Goal: Register for event/course

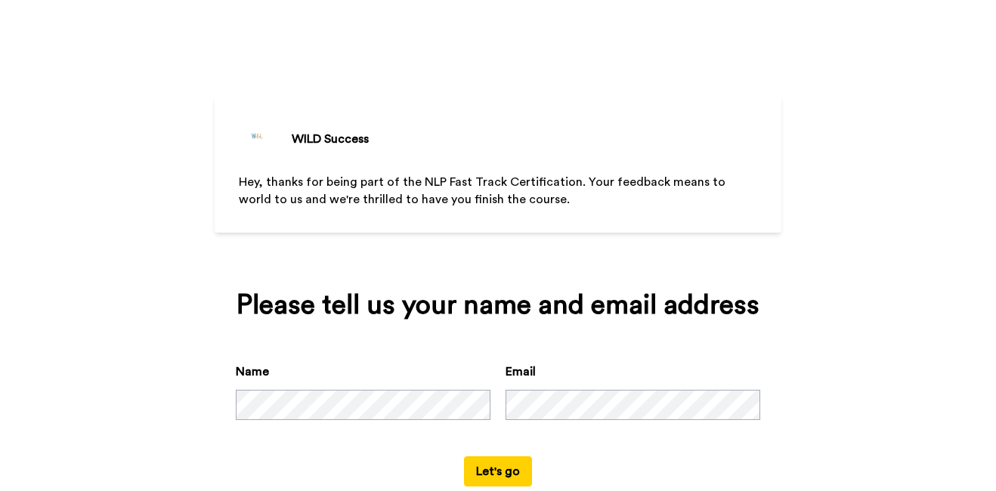
click at [377, 429] on div "Name Email" at bounding box center [498, 410] width 524 height 94
click at [732, 286] on div "Please tell us your name and email address Name Email Let's go" at bounding box center [498, 388] width 566 height 239
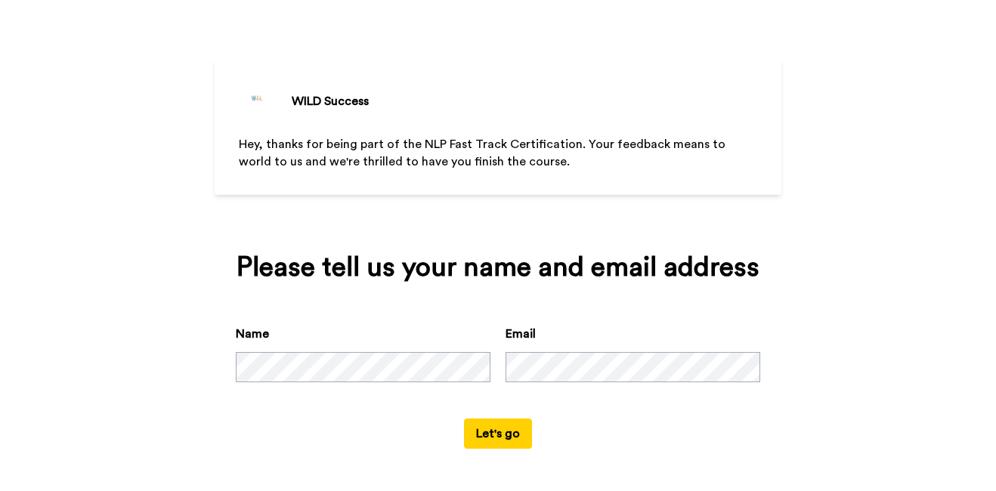
click at [495, 432] on button "Let's go" at bounding box center [498, 433] width 68 height 30
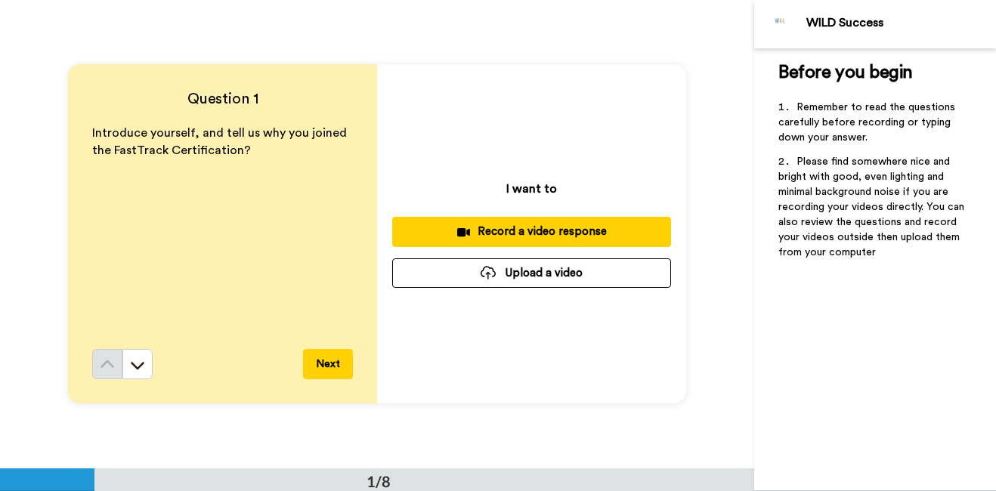
click at [559, 235] on div "Record a video response" at bounding box center [531, 232] width 255 height 16
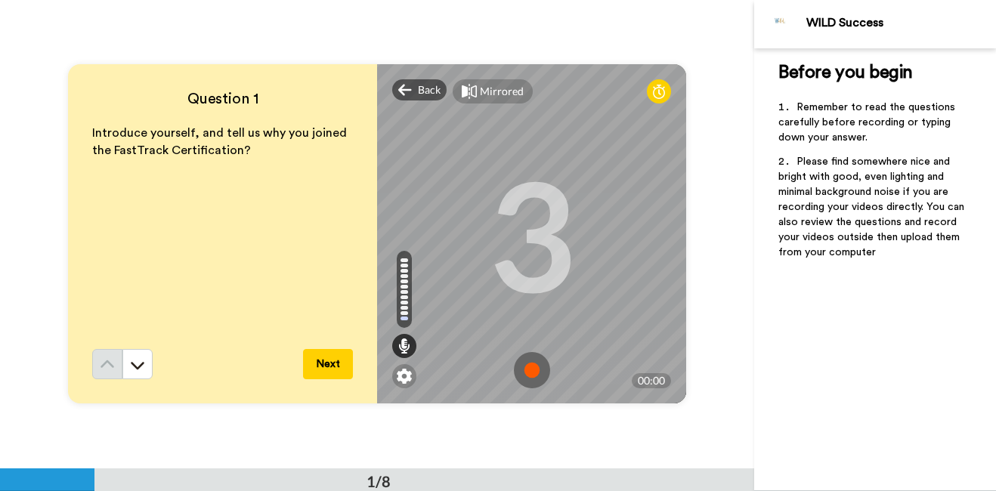
click at [525, 367] on img at bounding box center [532, 370] width 36 height 36
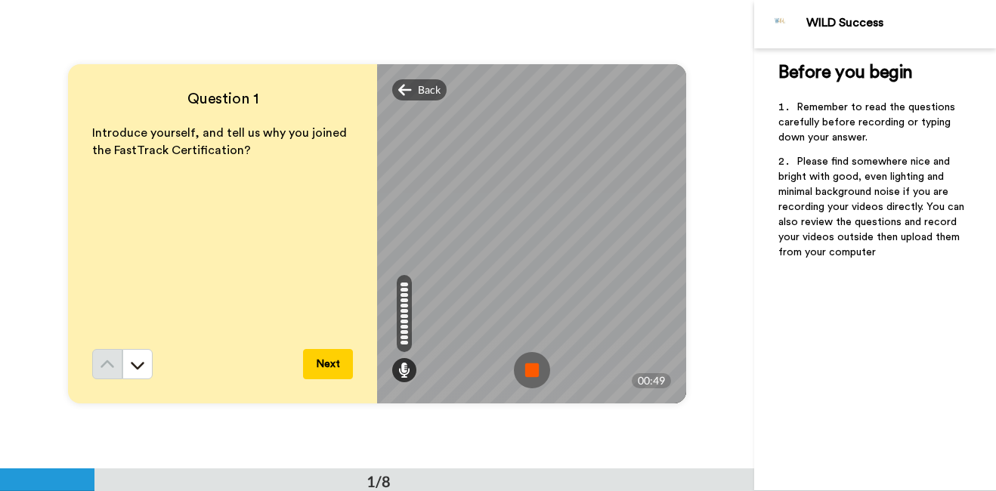
click at [525, 367] on img at bounding box center [532, 370] width 36 height 36
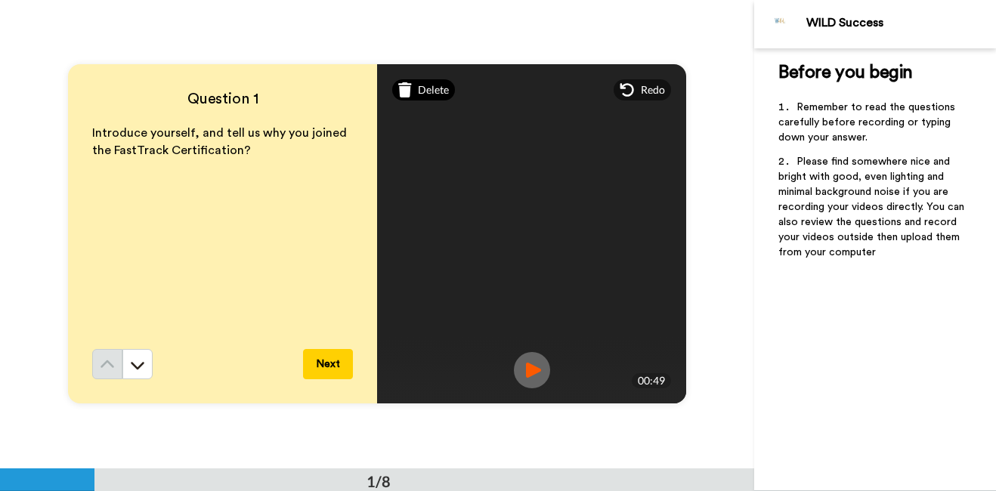
click at [425, 94] on span "Delete" at bounding box center [433, 89] width 31 height 15
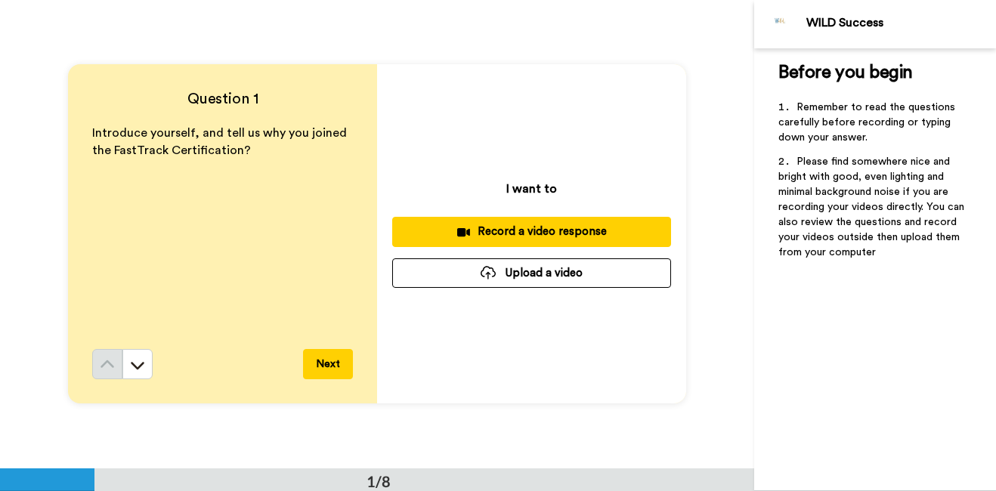
click at [463, 227] on icon at bounding box center [463, 232] width 13 height 11
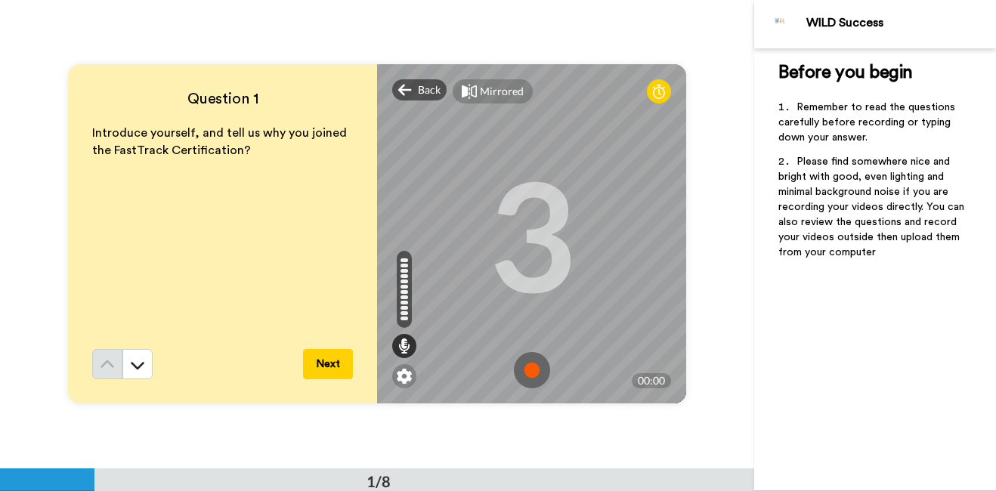
click at [534, 364] on img at bounding box center [532, 370] width 36 height 36
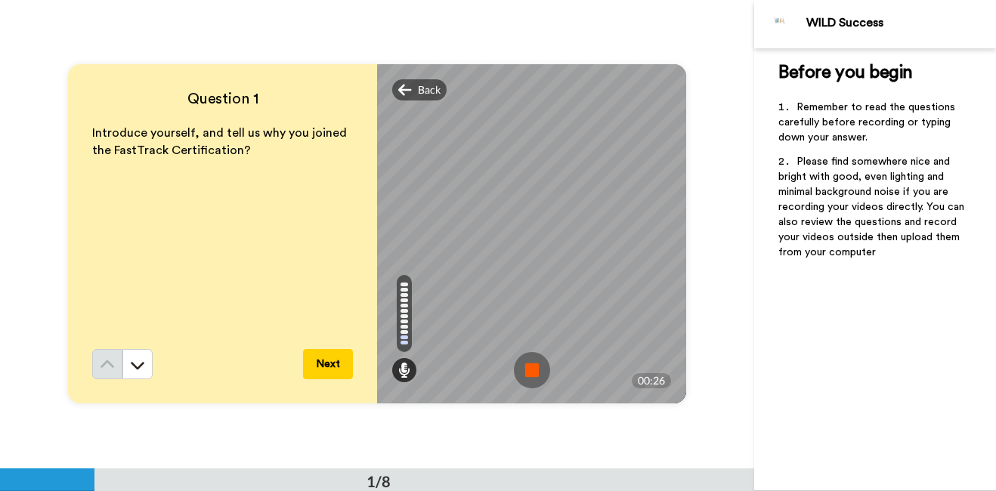
click at [534, 364] on img at bounding box center [532, 370] width 36 height 36
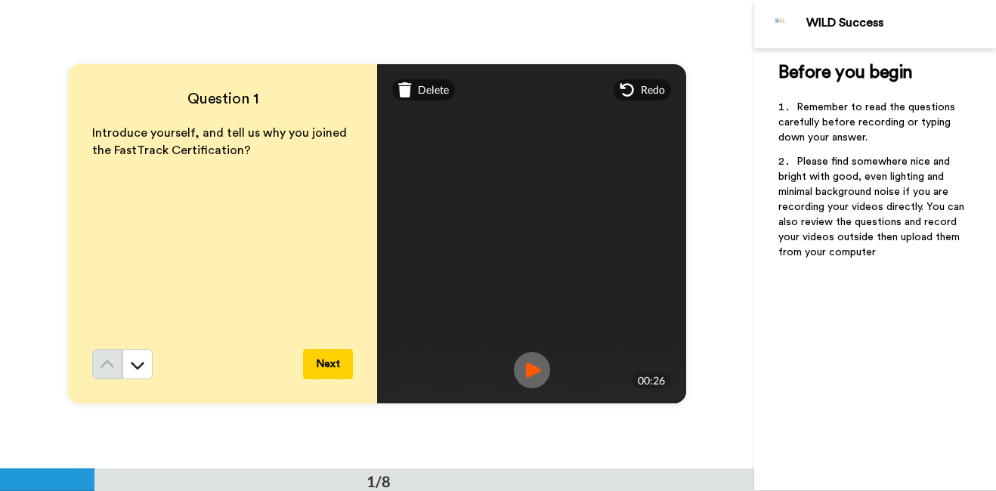
click at [333, 366] on button "Next" at bounding box center [328, 364] width 50 height 30
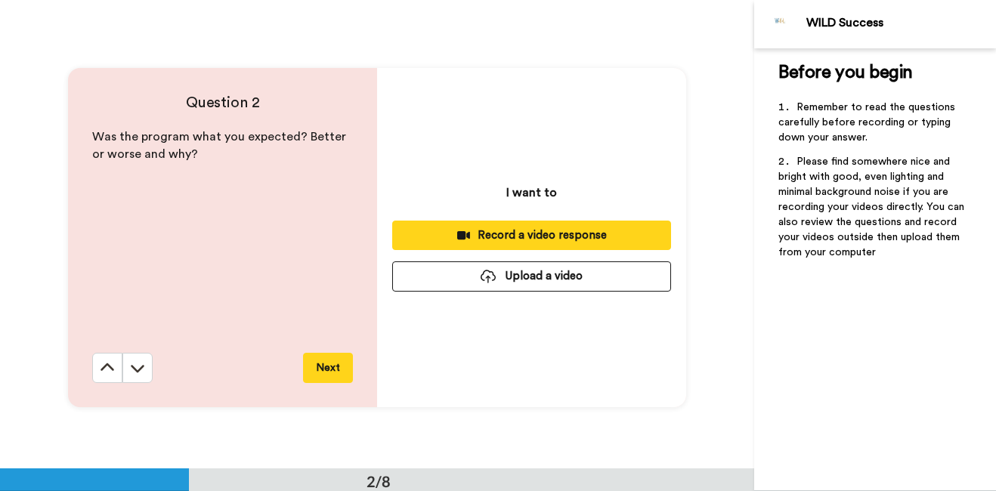
scroll to position [468, 0]
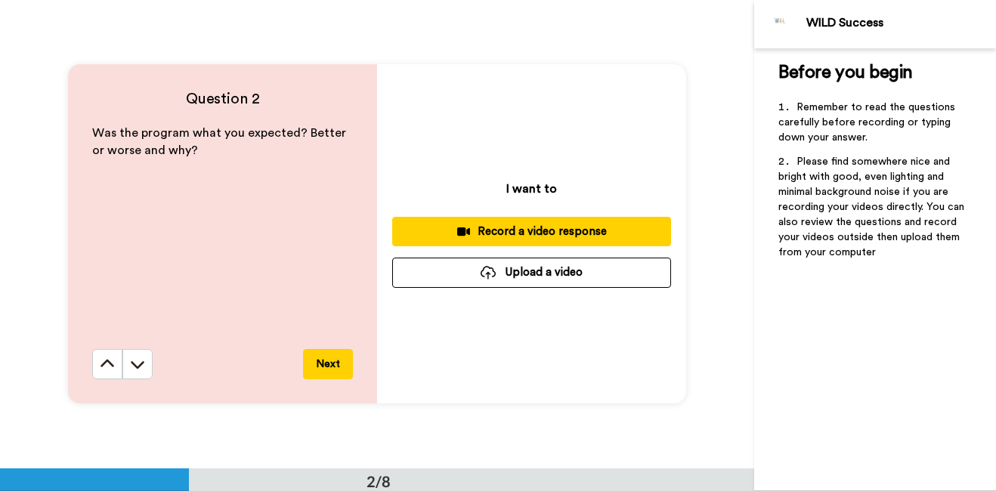
click at [476, 233] on div "Record a video response" at bounding box center [531, 232] width 255 height 16
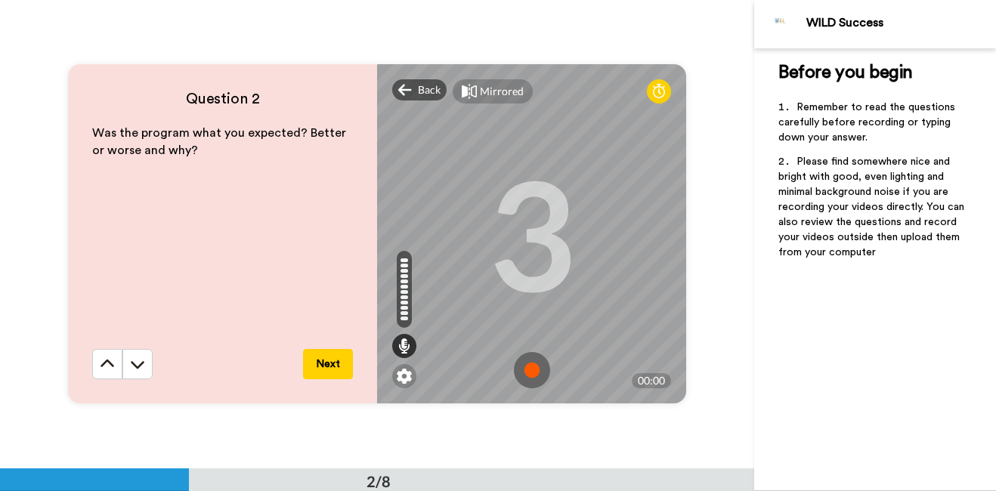
click at [531, 369] on img at bounding box center [532, 370] width 36 height 36
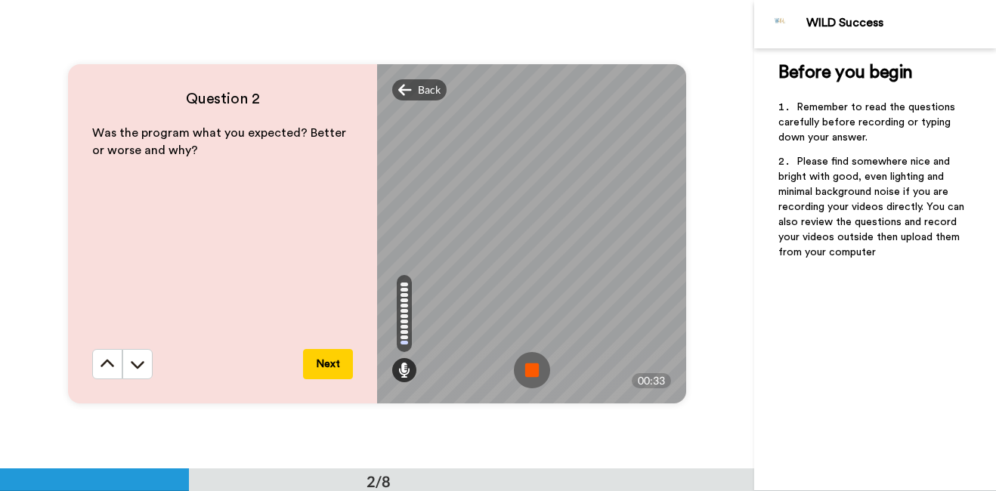
click at [530, 369] on img at bounding box center [532, 370] width 36 height 36
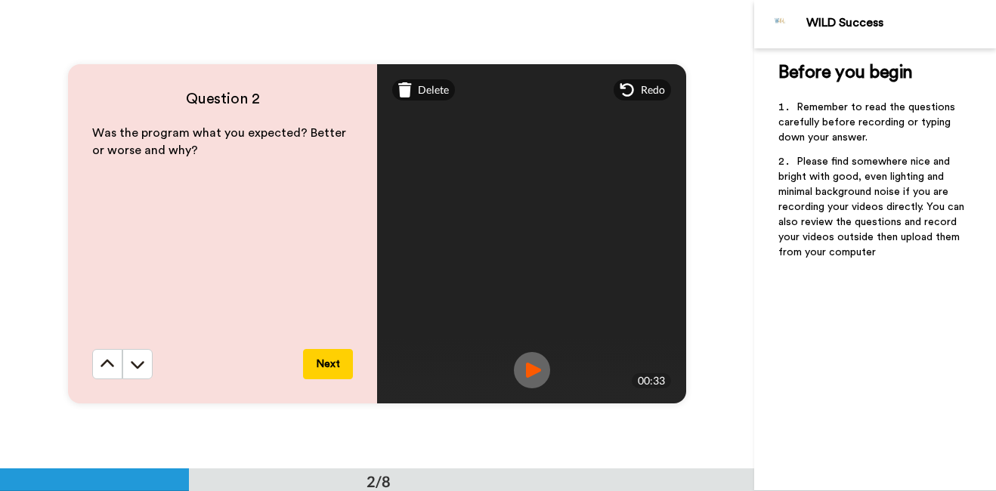
click at [325, 367] on button "Next" at bounding box center [328, 364] width 50 height 30
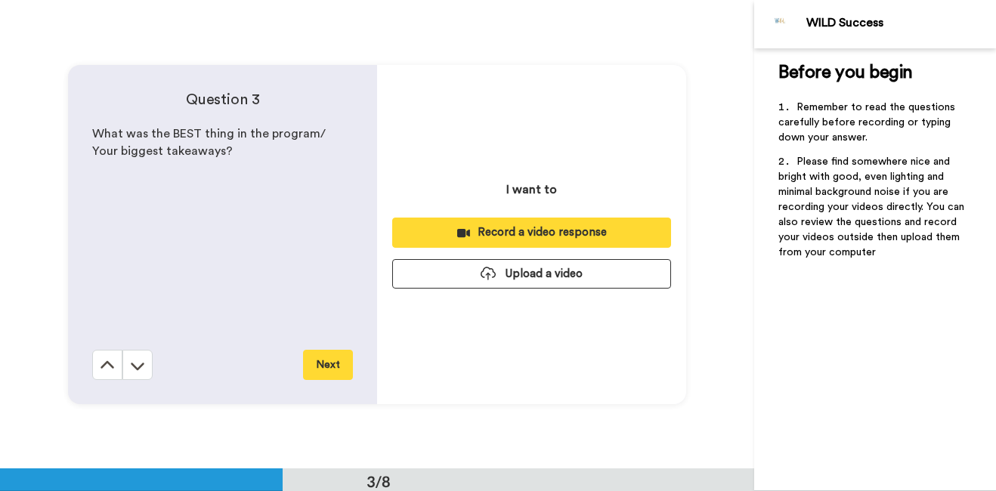
scroll to position [936, 0]
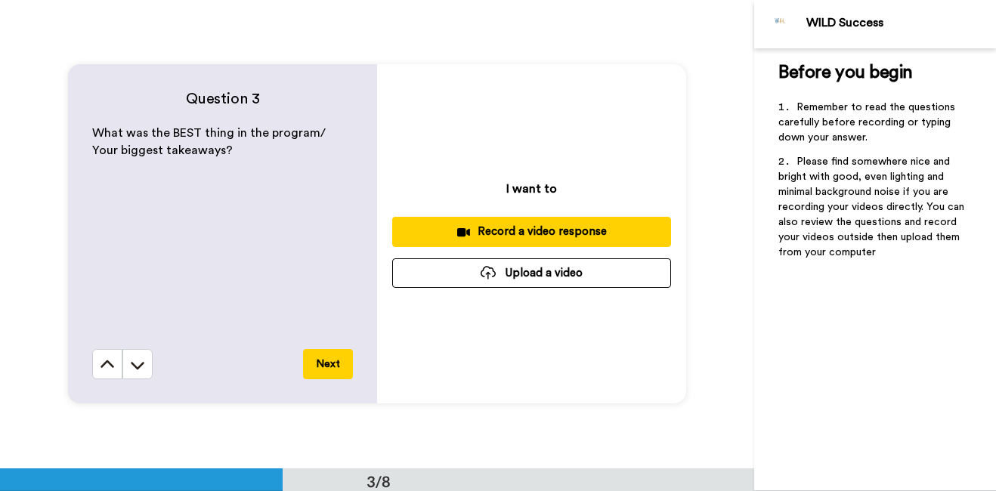
click at [477, 233] on div "Record a video response" at bounding box center [531, 232] width 255 height 16
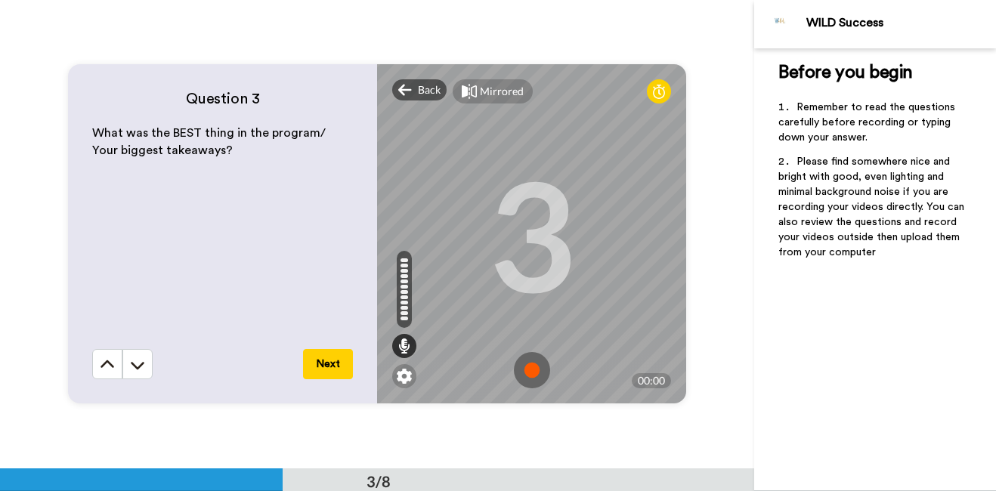
click at [531, 364] on img at bounding box center [532, 370] width 36 height 36
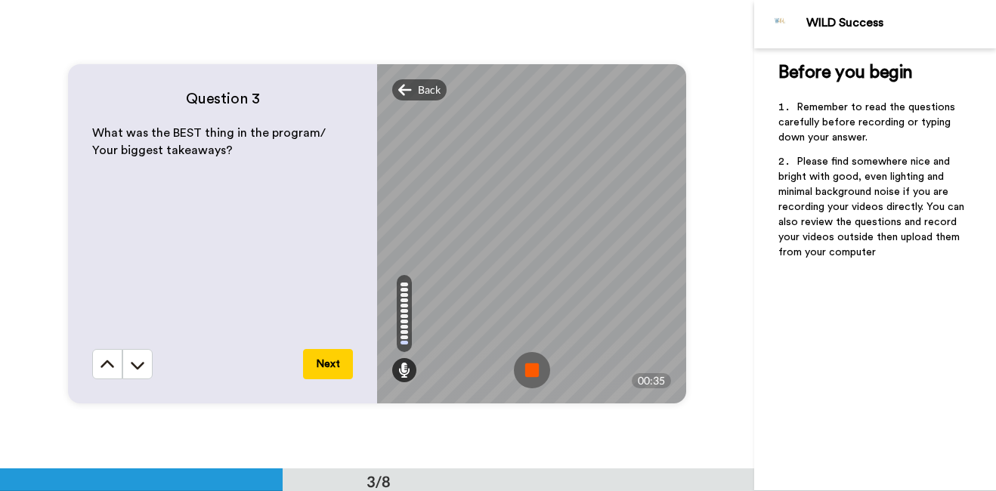
click at [531, 364] on img at bounding box center [532, 370] width 36 height 36
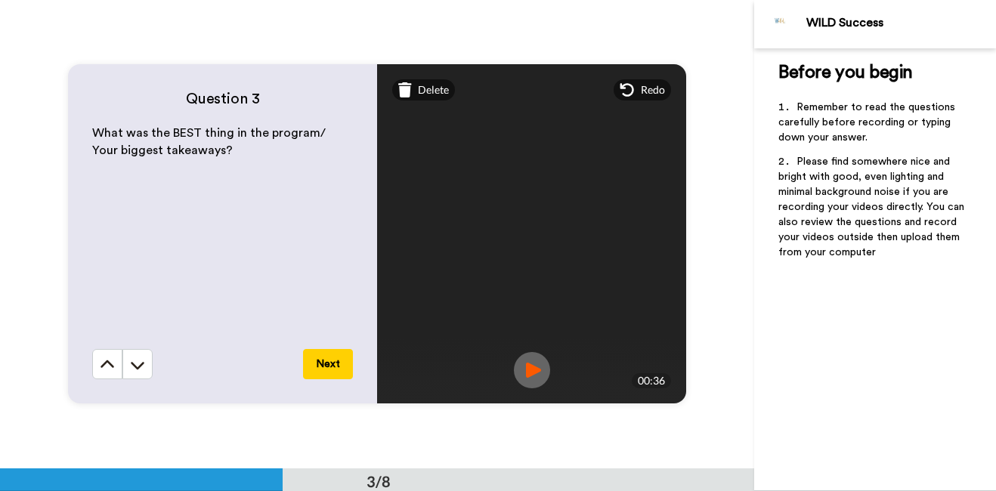
click at [320, 357] on button "Next" at bounding box center [328, 364] width 50 height 30
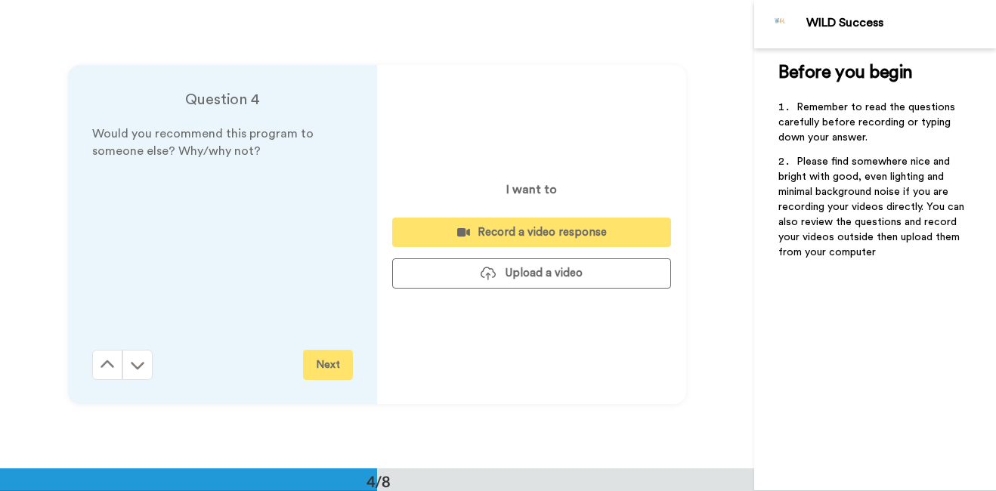
scroll to position [1404, 0]
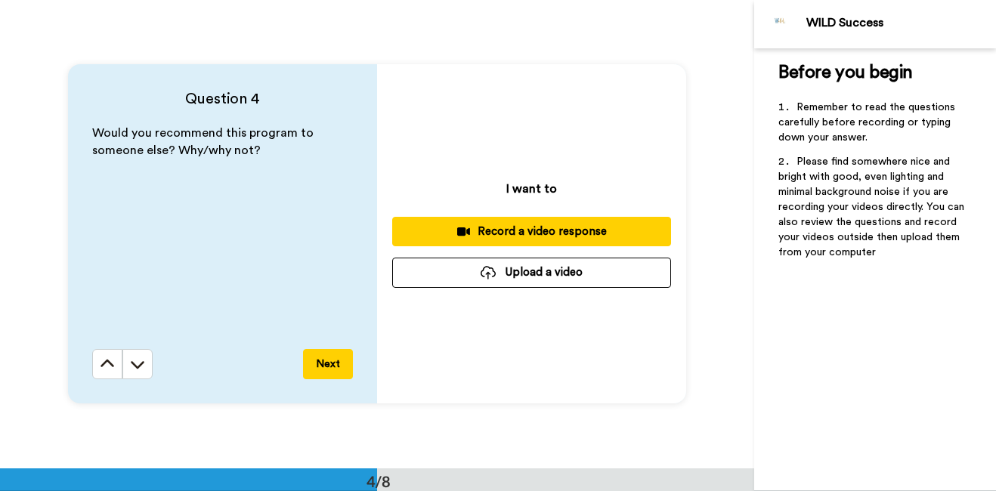
click at [474, 239] on div "Record a video response" at bounding box center [531, 232] width 255 height 16
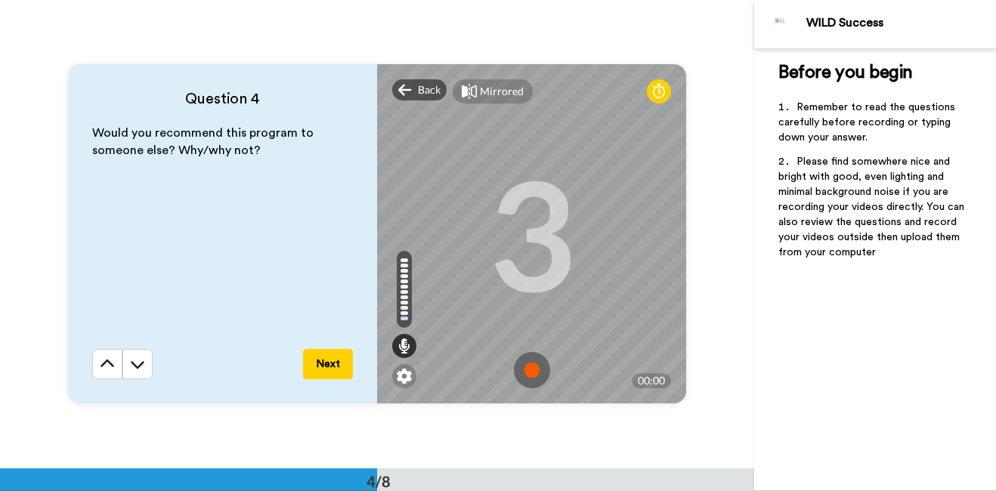
click at [524, 374] on img at bounding box center [532, 370] width 36 height 36
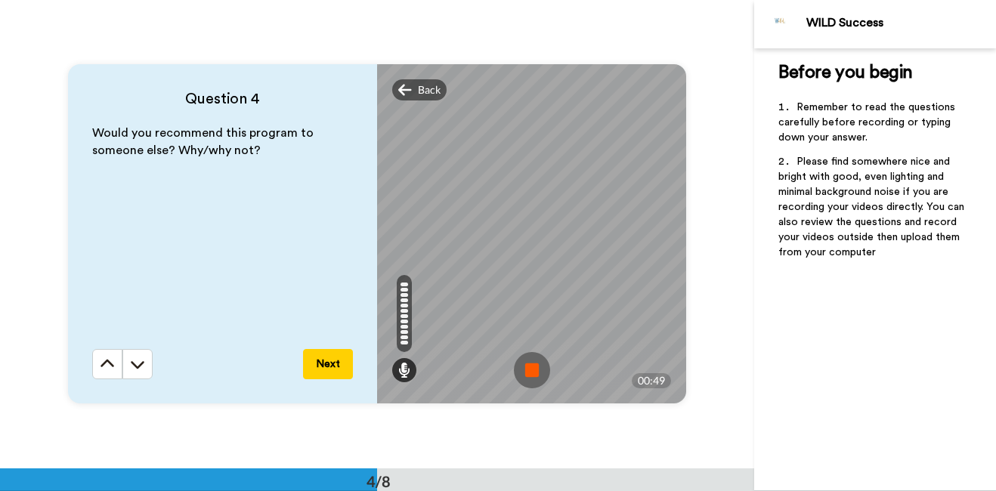
click at [524, 374] on img at bounding box center [532, 370] width 36 height 36
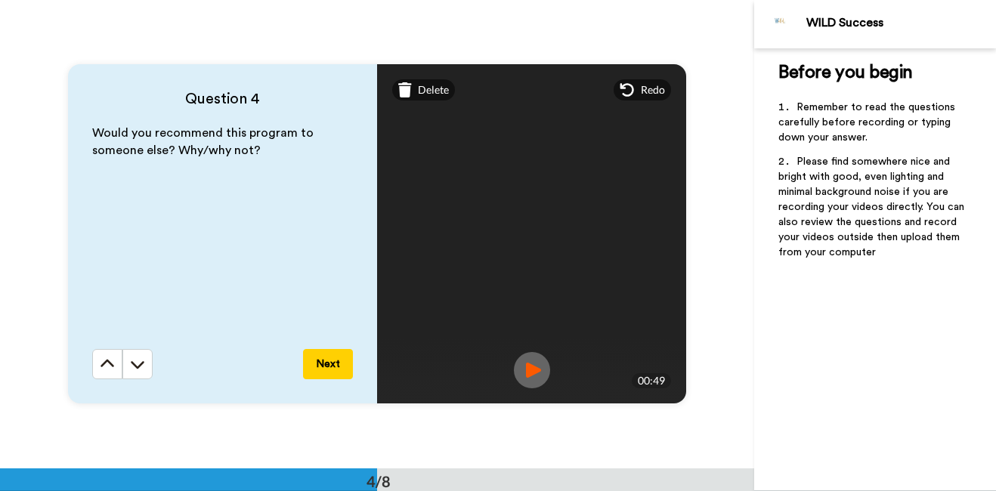
click at [321, 359] on button "Next" at bounding box center [328, 364] width 50 height 30
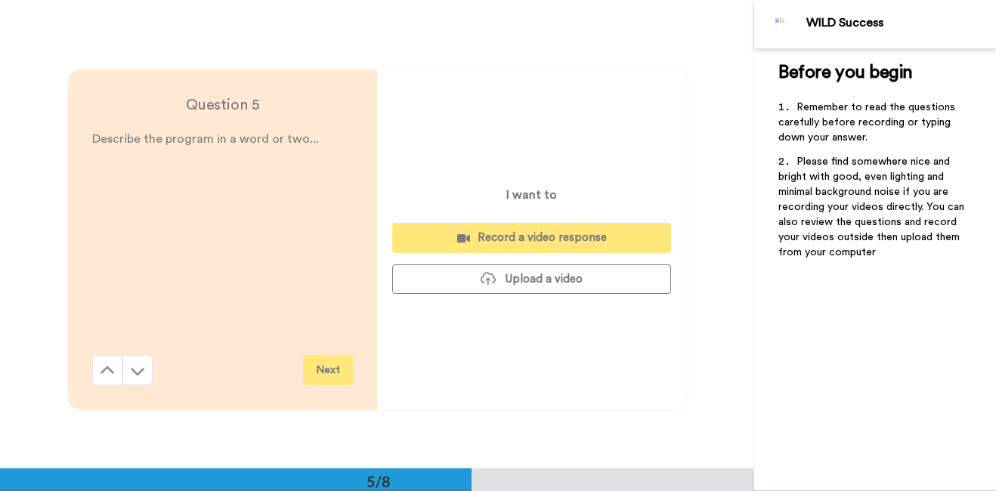
scroll to position [1872, 0]
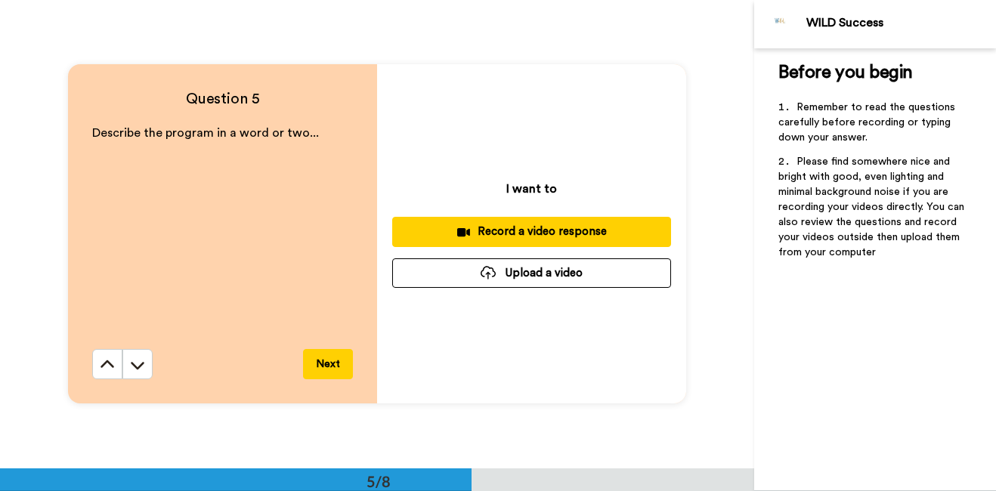
click at [470, 230] on div "Record a video response" at bounding box center [531, 232] width 255 height 16
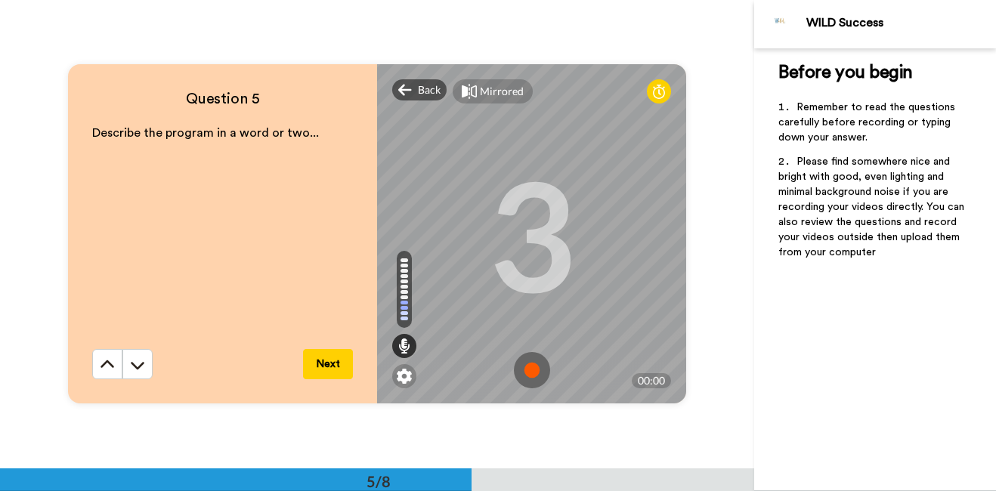
click at [522, 366] on img at bounding box center [532, 370] width 36 height 36
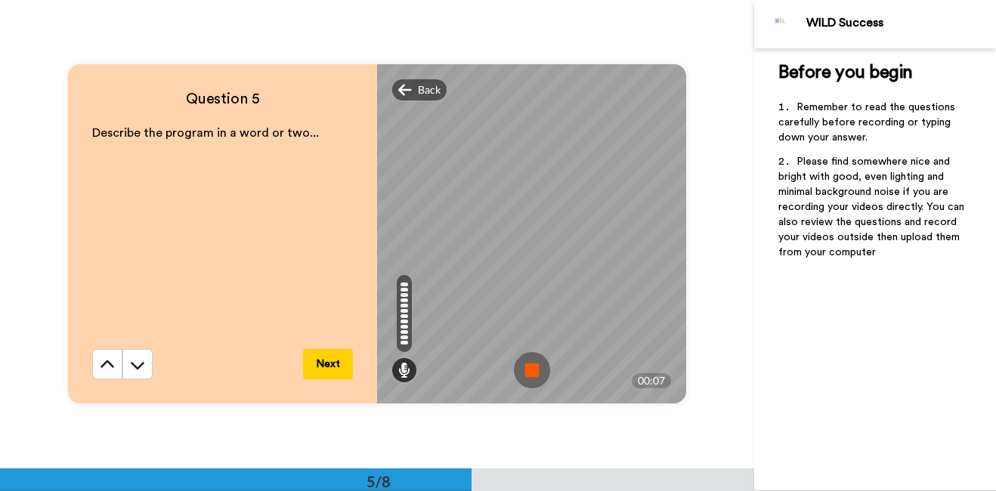
click at [521, 366] on img at bounding box center [532, 370] width 36 height 36
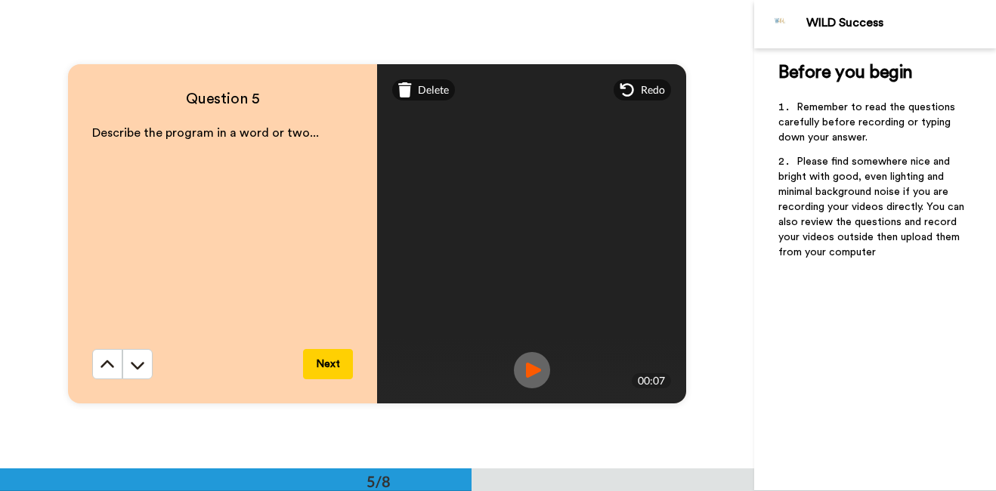
click at [338, 360] on button "Next" at bounding box center [328, 364] width 50 height 30
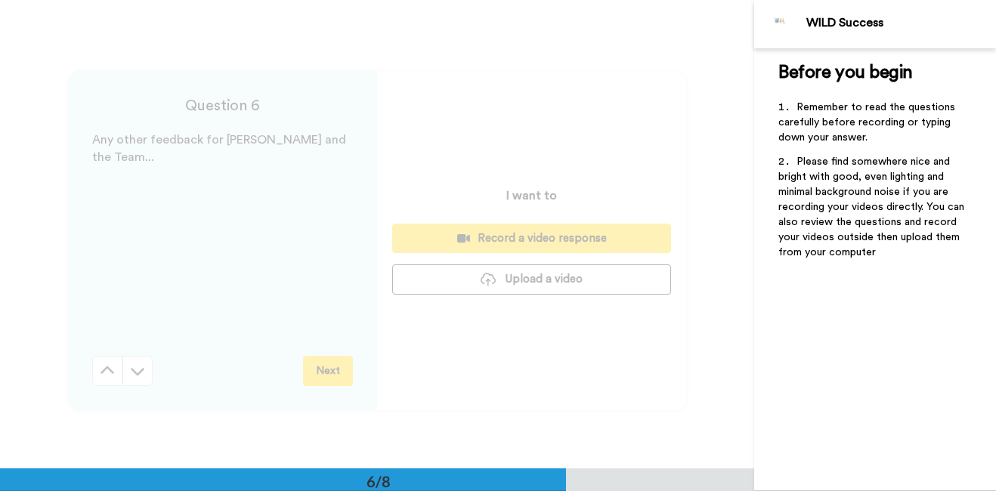
scroll to position [2340, 0]
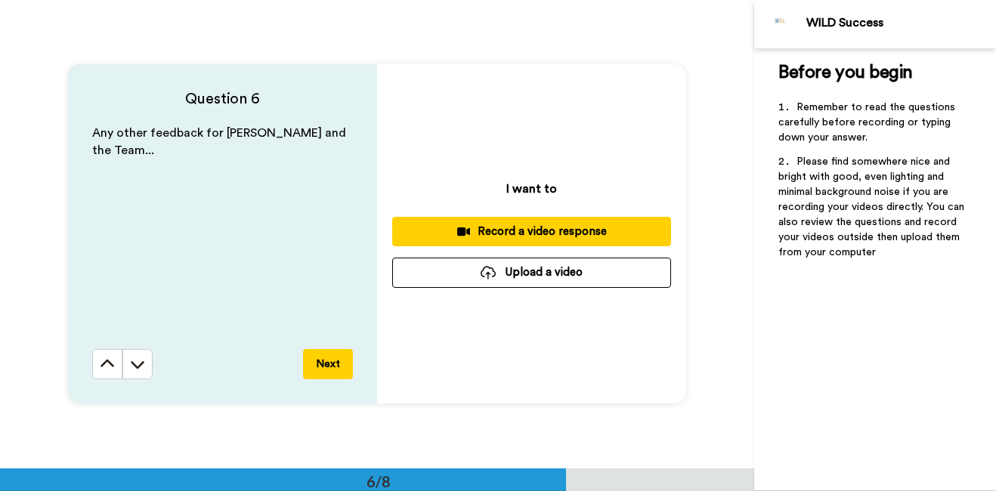
click at [472, 232] on div "Record a video response" at bounding box center [531, 232] width 255 height 16
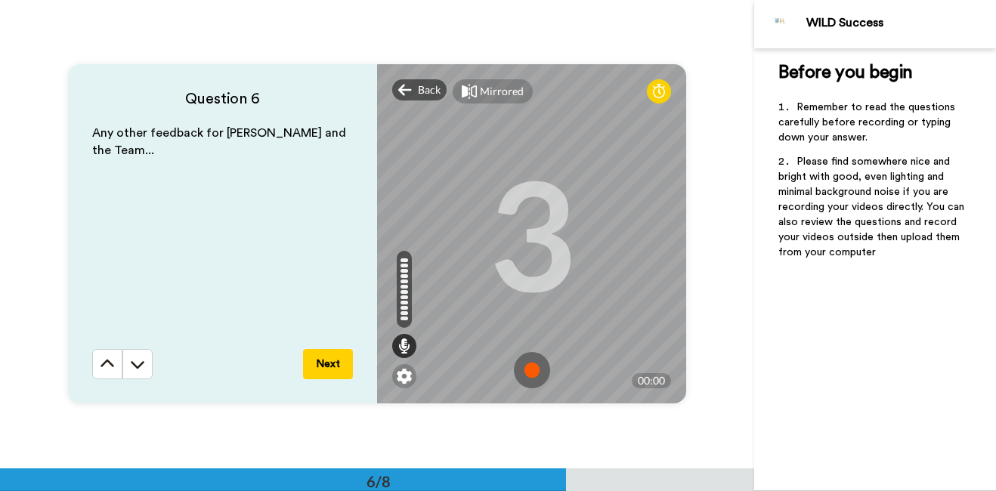
click at [531, 366] on img at bounding box center [532, 370] width 36 height 36
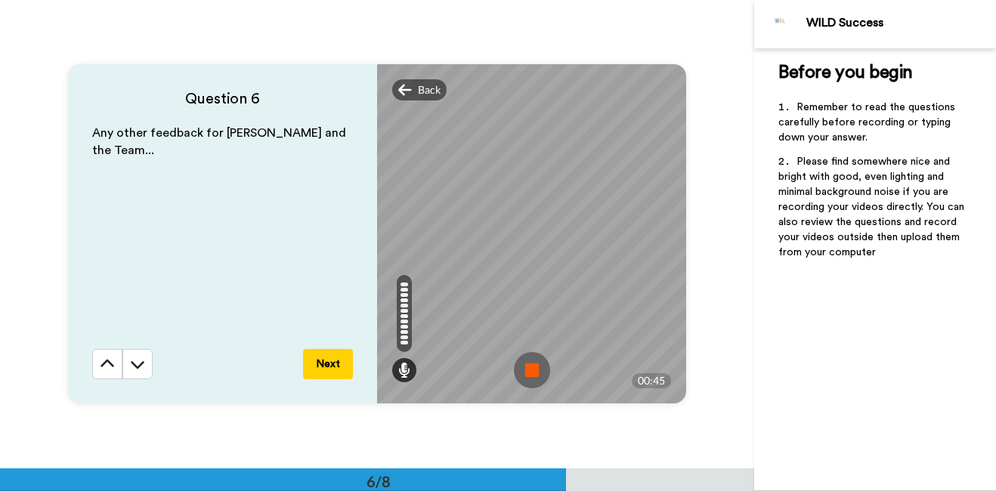
click at [531, 366] on img at bounding box center [532, 370] width 36 height 36
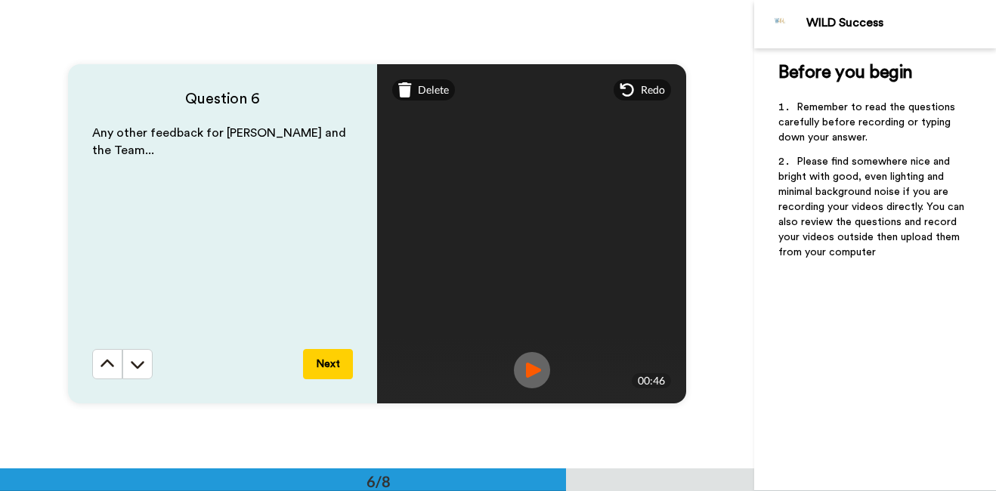
click at [325, 363] on button "Next" at bounding box center [328, 364] width 50 height 30
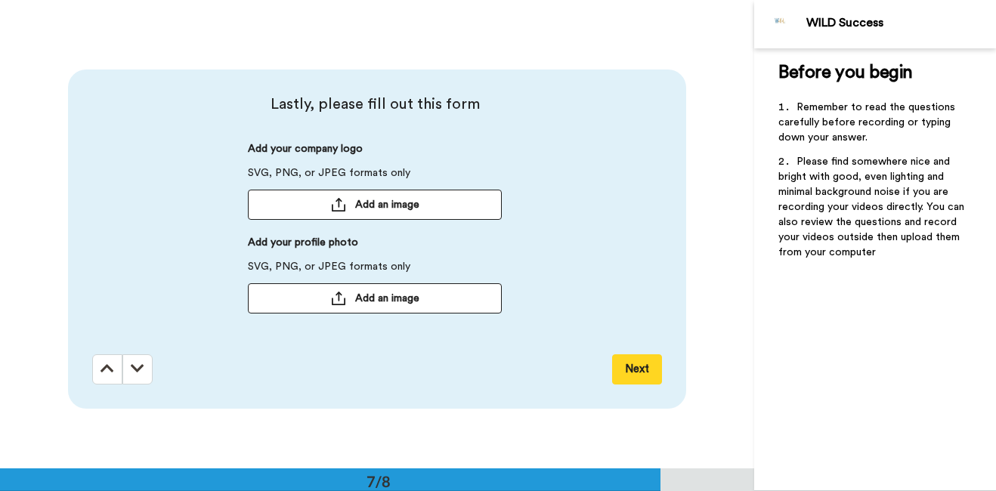
scroll to position [2808, 0]
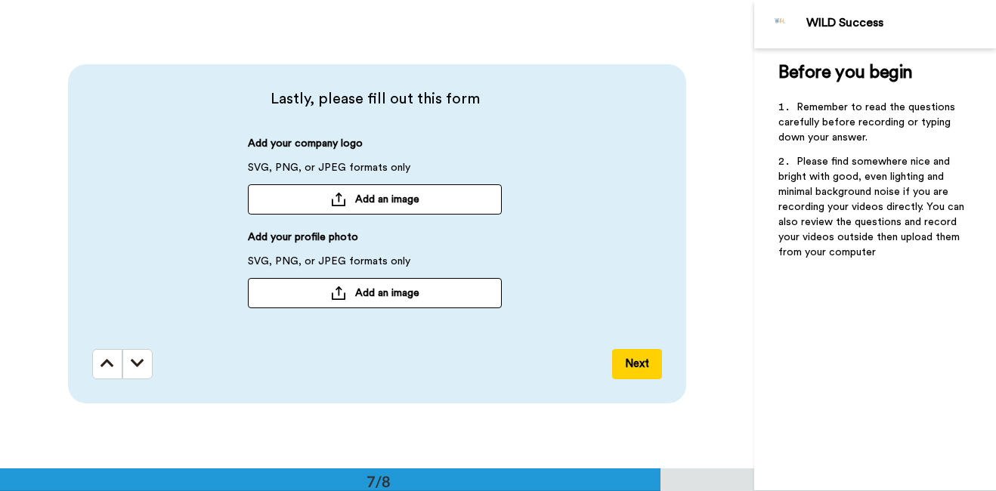
click at [340, 292] on div at bounding box center [338, 293] width 15 height 14
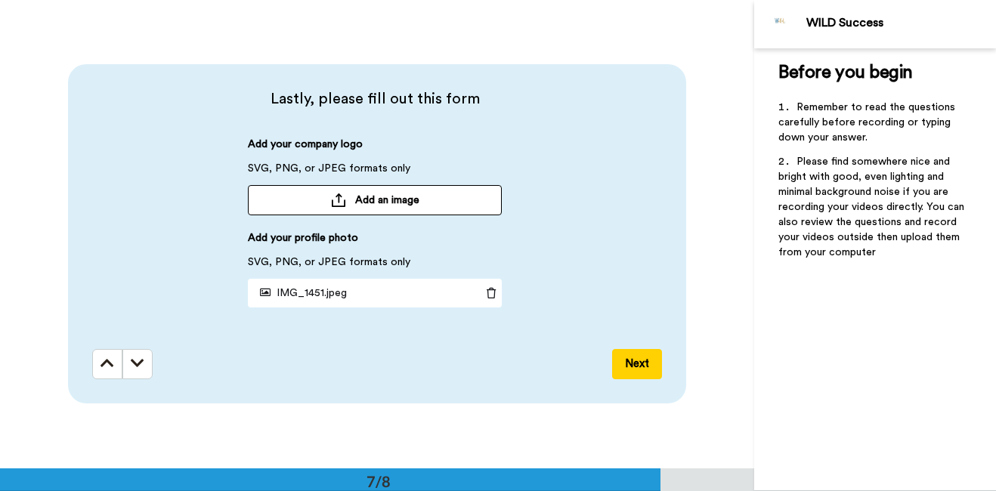
click at [630, 369] on button "Next" at bounding box center [637, 364] width 50 height 30
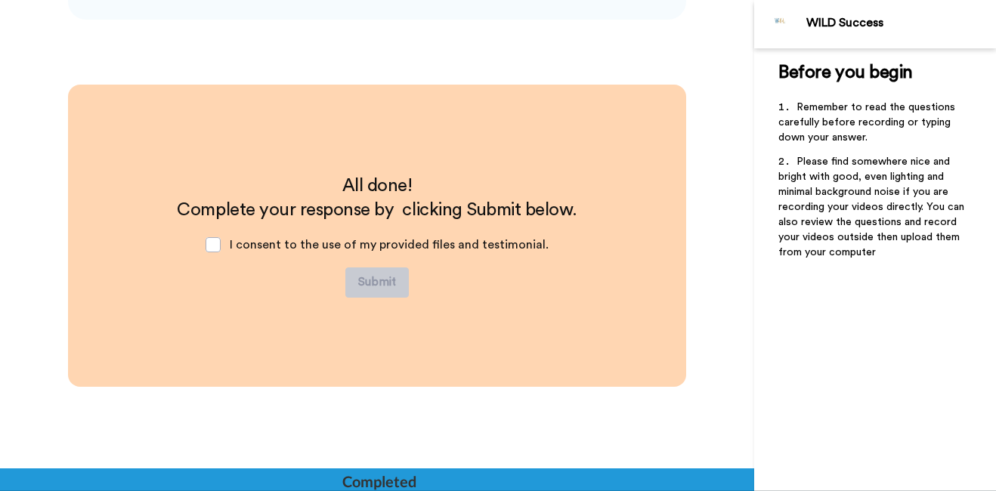
scroll to position [3193, 0]
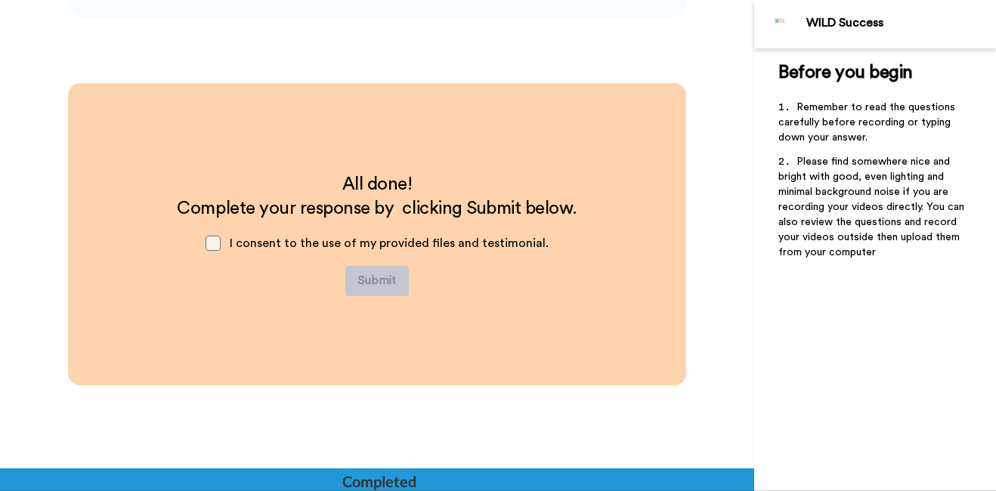
click at [220, 245] on span at bounding box center [212, 243] width 15 height 15
click at [360, 281] on button "Submit" at bounding box center [376, 281] width 63 height 30
